Goal: Check status: Verify the current state of an ongoing process or item

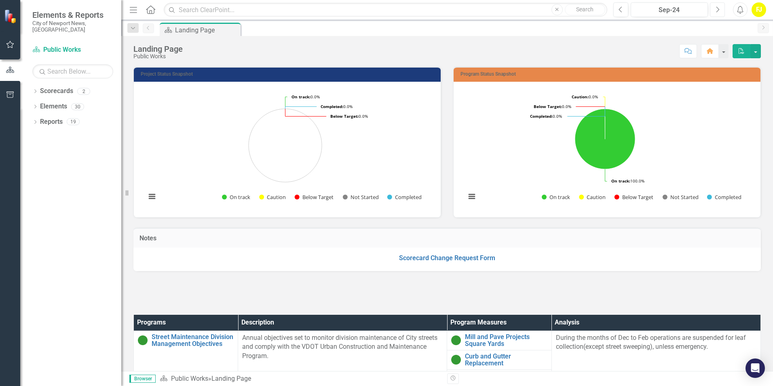
click at [717, 8] on icon "Next" at bounding box center [717, 9] width 4 height 7
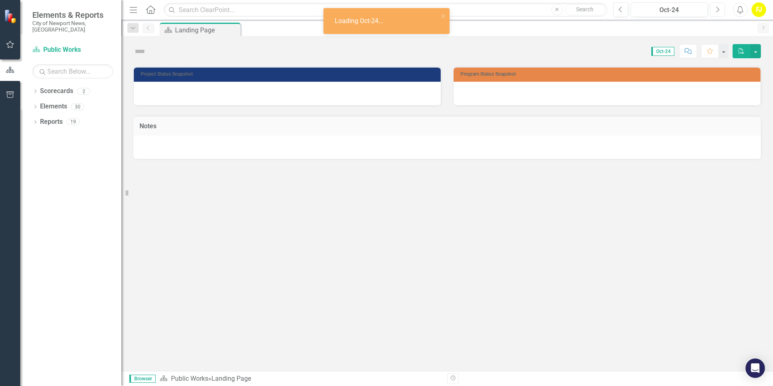
click at [717, 8] on icon "Next" at bounding box center [717, 9] width 4 height 7
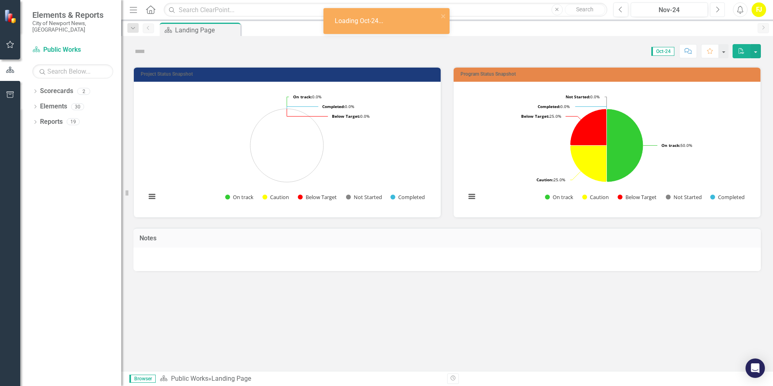
click at [717, 8] on icon "Next" at bounding box center [717, 9] width 4 height 7
click at [716, 8] on icon "Next" at bounding box center [717, 9] width 4 height 7
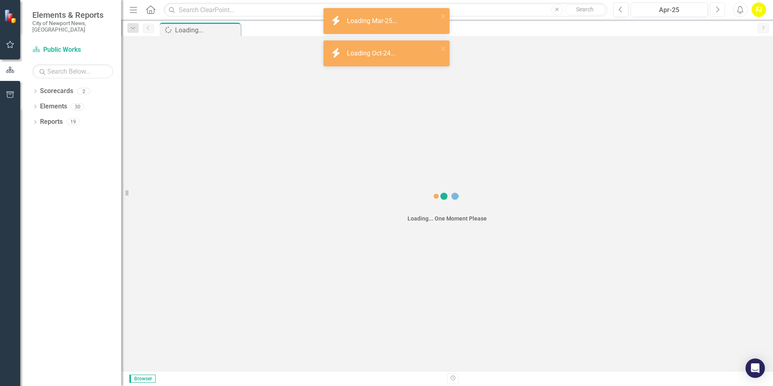
click at [716, 8] on icon "Next" at bounding box center [717, 9] width 4 height 7
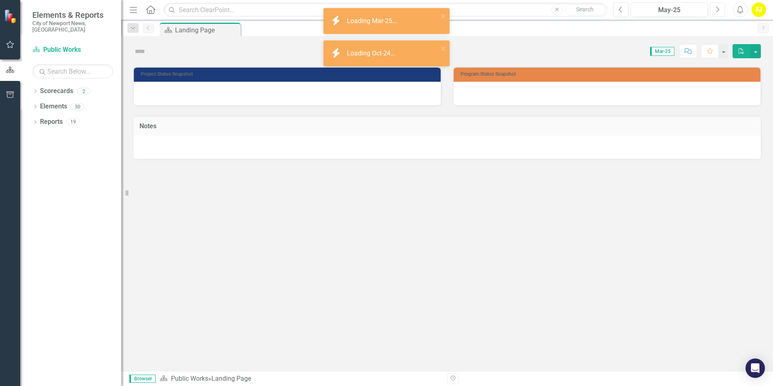
click at [716, 8] on icon "Next" at bounding box center [717, 9] width 4 height 7
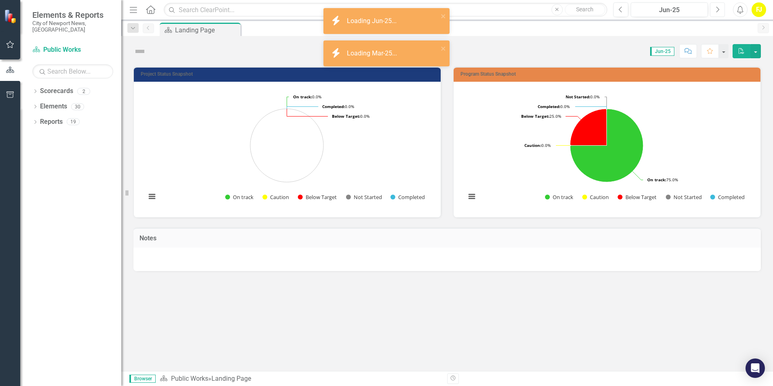
click at [716, 8] on icon "Next" at bounding box center [717, 9] width 4 height 7
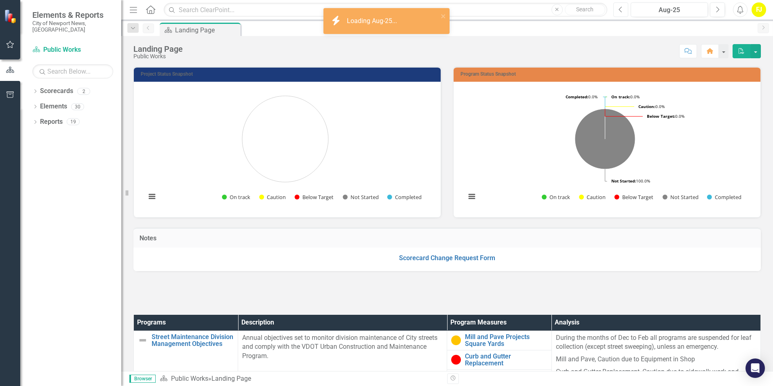
click at [617, 10] on button "Previous" at bounding box center [620, 9] width 15 height 15
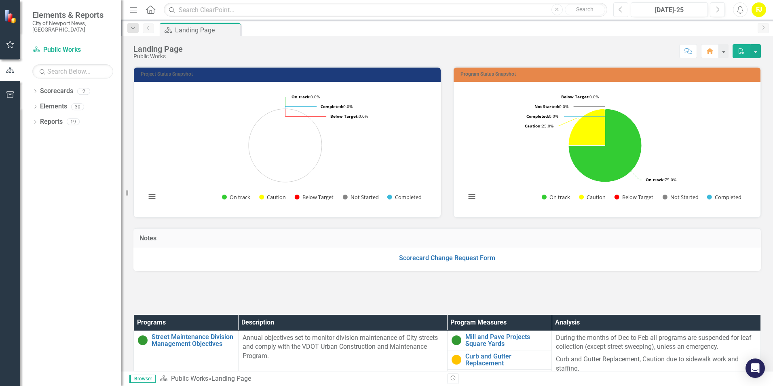
click at [619, 11] on icon "Previous" at bounding box center [620, 9] width 4 height 7
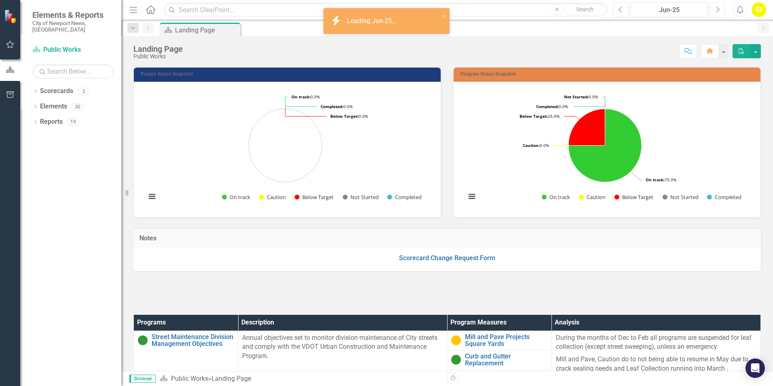
click at [715, 8] on icon "Next" at bounding box center [717, 9] width 4 height 7
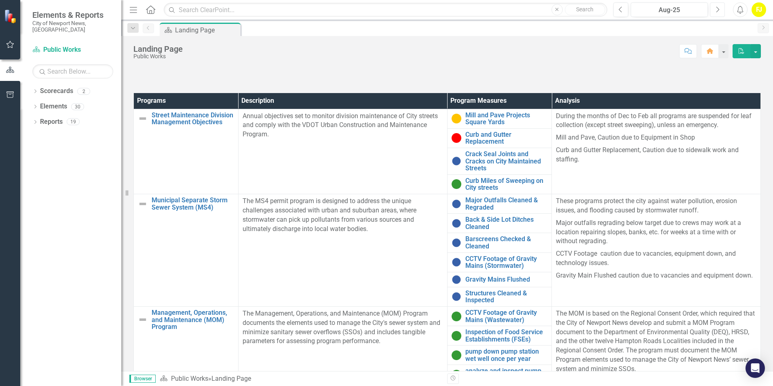
click at [716, 9] on icon "Next" at bounding box center [717, 9] width 4 height 7
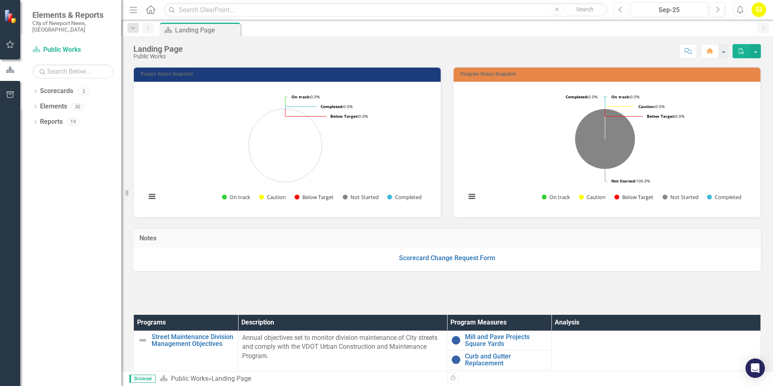
click at [621, 10] on icon "Previous" at bounding box center [620, 9] width 4 height 7
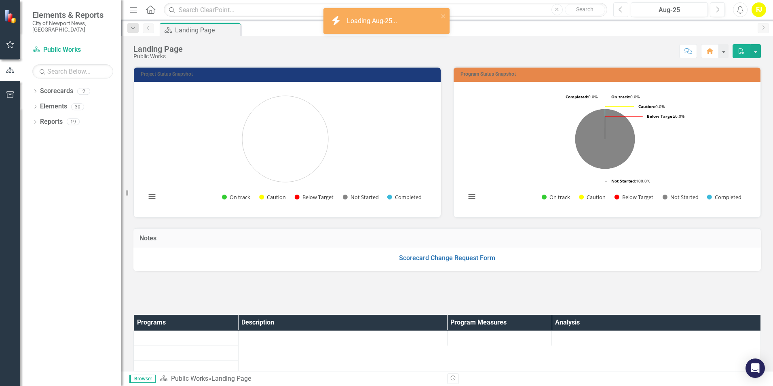
click at [621, 10] on icon "Previous" at bounding box center [620, 9] width 4 height 7
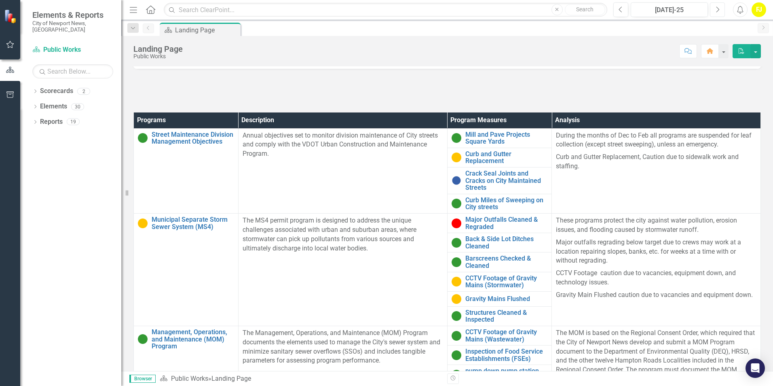
click at [718, 7] on icon "Next" at bounding box center [717, 9] width 4 height 7
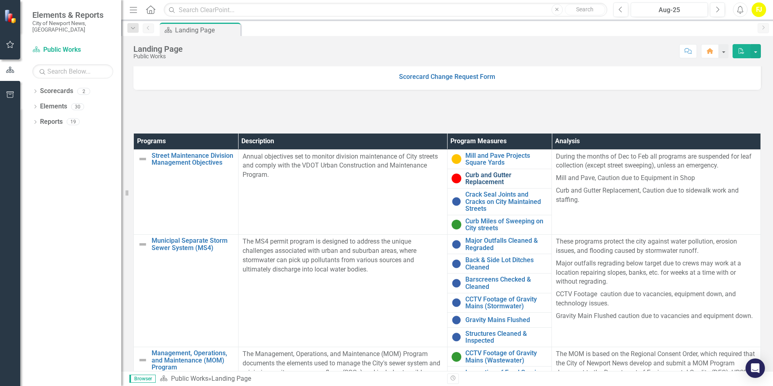
click at [470, 177] on link "Curb and Gutter Replacement" at bounding box center [506, 178] width 82 height 14
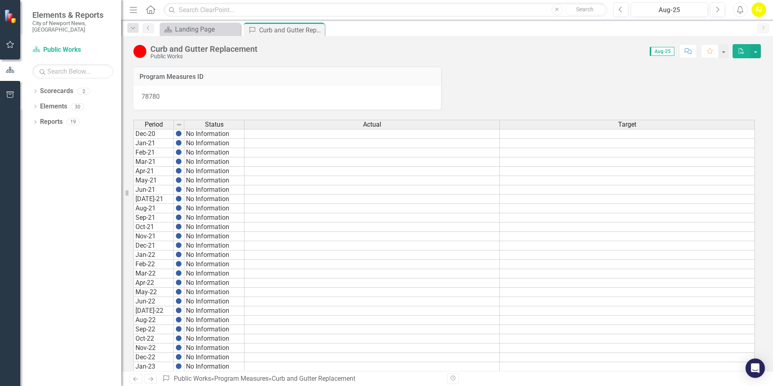
scroll to position [394, 0]
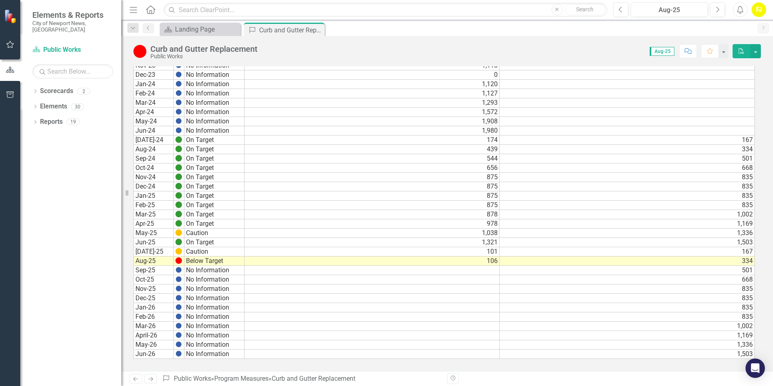
click at [506, 239] on td "1,503" at bounding box center [627, 242] width 255 height 9
click at [483, 270] on td at bounding box center [371, 270] width 255 height 9
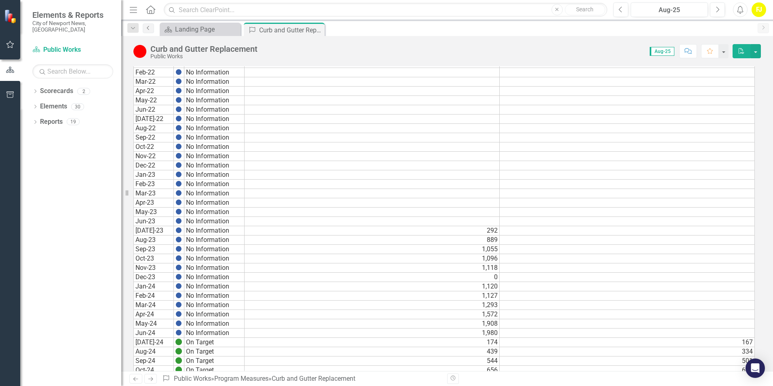
click at [146, 29] on icon "Previous" at bounding box center [148, 27] width 6 height 5
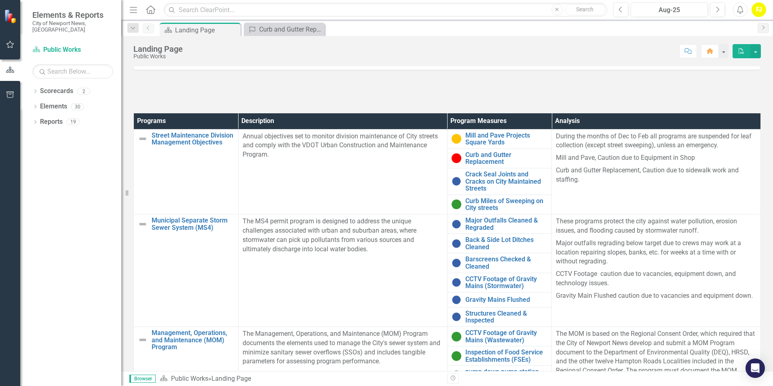
scroll to position [202, 0]
